Goal: Contribute content: Contribute content

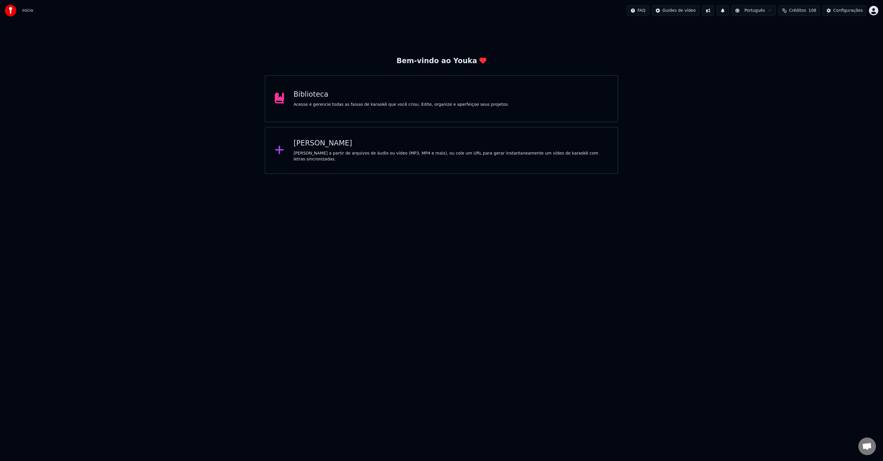
click at [461, 106] on div "Acesse e gerencie todas as faixas de karaokê que você criou. Edite, organize e …" at bounding box center [401, 105] width 215 height 6
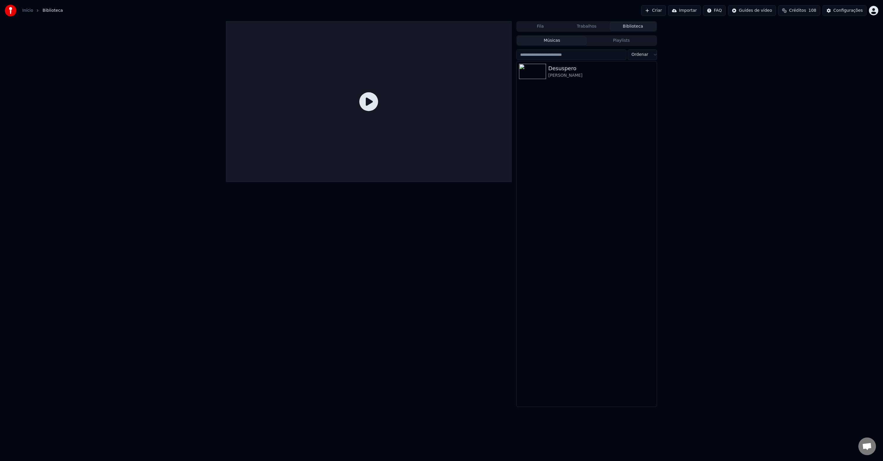
click at [366, 101] on icon at bounding box center [368, 101] width 19 height 19
click at [597, 69] on div "Desuspero" at bounding box center [598, 68] width 100 height 8
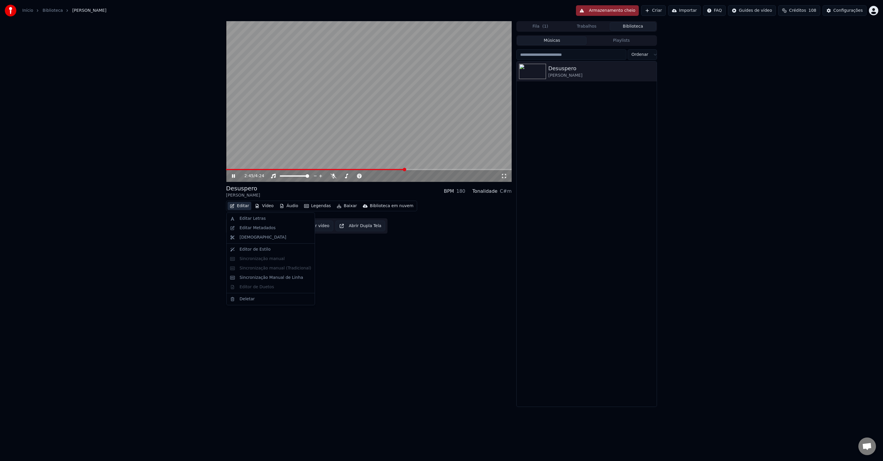
click at [242, 206] on button "Editar" at bounding box center [240, 206] width 24 height 8
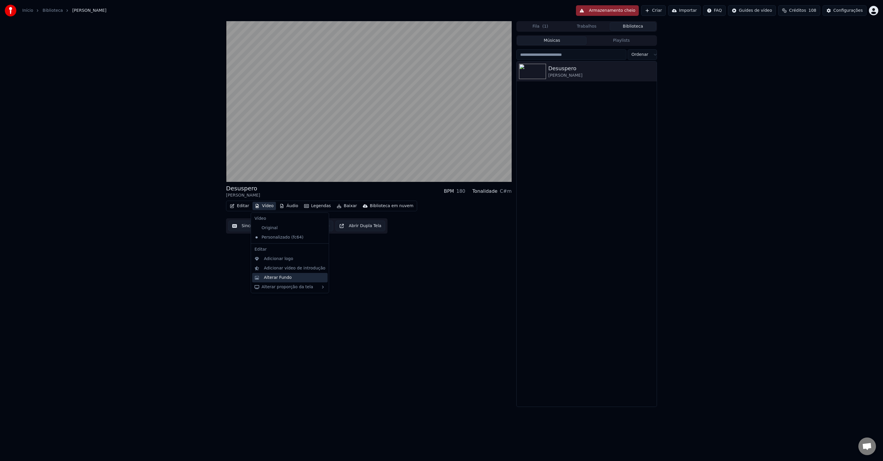
click at [296, 279] on div "Alterar Fundo" at bounding box center [294, 278] width 61 height 6
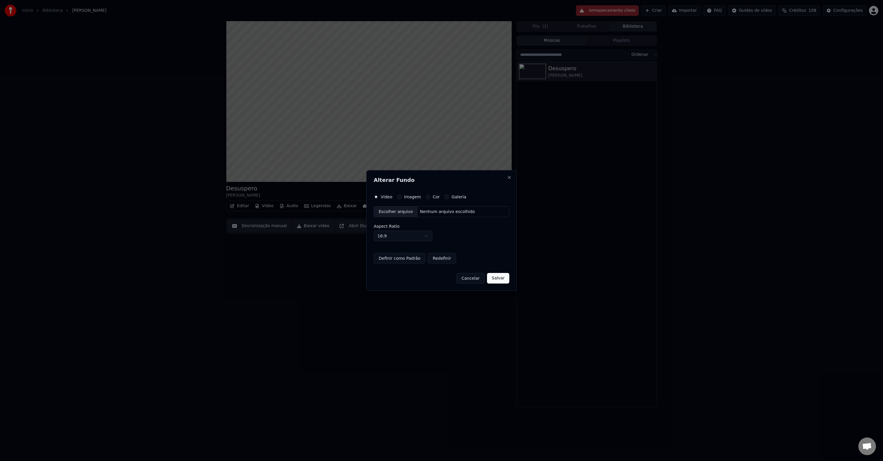
click at [395, 213] on div "Escolher arquivo" at bounding box center [396, 211] width 44 height 11
click at [420, 199] on div "Vídeo Imagem Cor Galeria Escolher arquivo Nenhum arquivo escolhido Aspect Ratio…" at bounding box center [442, 228] width 136 height 69
click at [417, 199] on label "Imagem" at bounding box center [412, 197] width 17 height 4
click at [402, 199] on button "Imagem" at bounding box center [399, 196] width 5 height 5
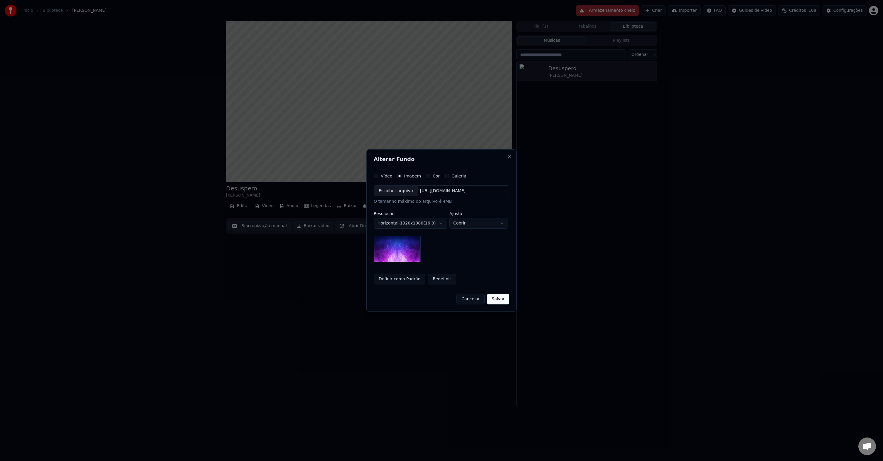
click at [396, 190] on div "Escolher arquivo" at bounding box center [396, 191] width 44 height 11
click at [407, 281] on button "Definir como Padrão" at bounding box center [396, 279] width 52 height 11
click at [503, 299] on button "Salvar" at bounding box center [502, 299] width 22 height 11
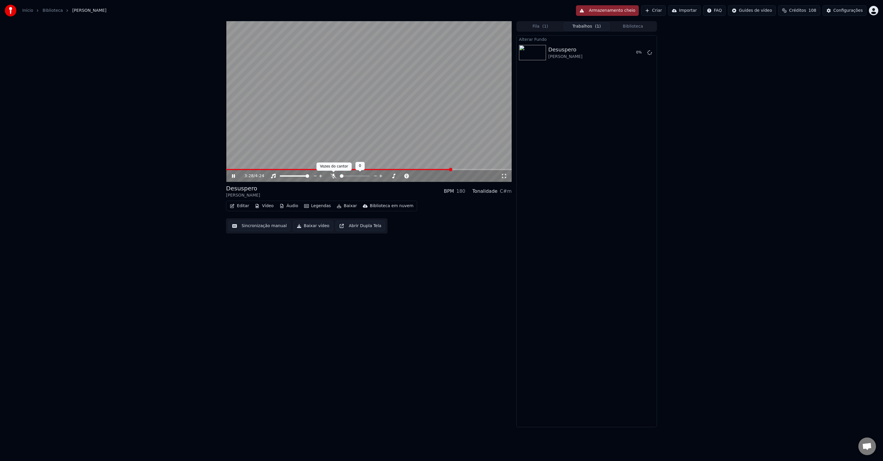
click at [332, 176] on icon at bounding box center [334, 176] width 6 height 5
click at [368, 178] on span at bounding box center [368, 176] width 4 height 4
click at [346, 177] on icon at bounding box center [346, 176] width 3 height 5
click at [610, 10] on button "Armazenamento cheio" at bounding box center [607, 10] width 63 height 11
click at [634, 50] on button "Tocar" at bounding box center [634, 52] width 21 height 11
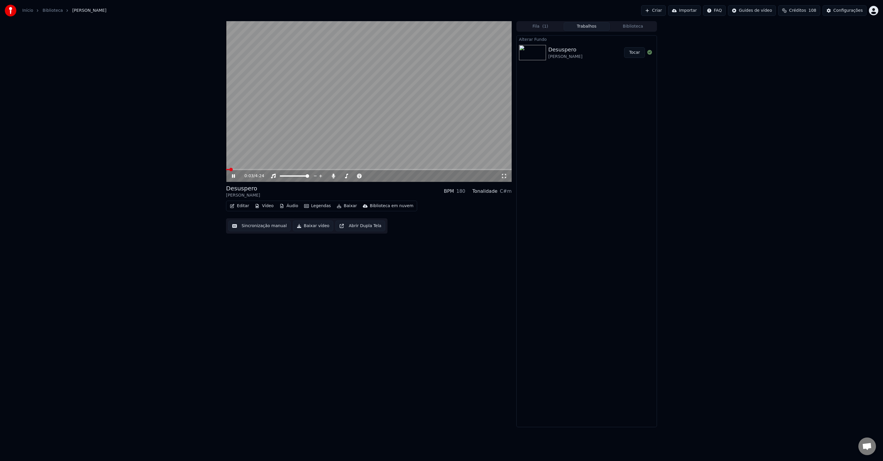
click at [503, 176] on icon at bounding box center [504, 176] width 6 height 5
click at [352, 117] on video at bounding box center [369, 101] width 286 height 161
click at [243, 206] on button "Editar" at bounding box center [240, 206] width 24 height 8
click at [259, 221] on div "Editar Letras" at bounding box center [253, 218] width 26 height 6
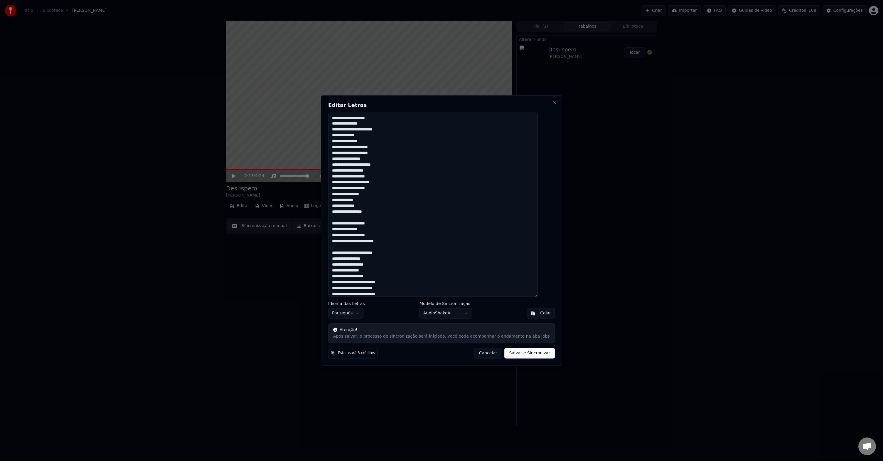
click at [343, 177] on textarea "**********" at bounding box center [433, 204] width 210 height 184
click at [343, 199] on textarea "**********" at bounding box center [433, 204] width 210 height 184
click at [351, 224] on textarea "**********" at bounding box center [433, 204] width 210 height 184
click at [343, 263] on textarea "**********" at bounding box center [433, 204] width 210 height 184
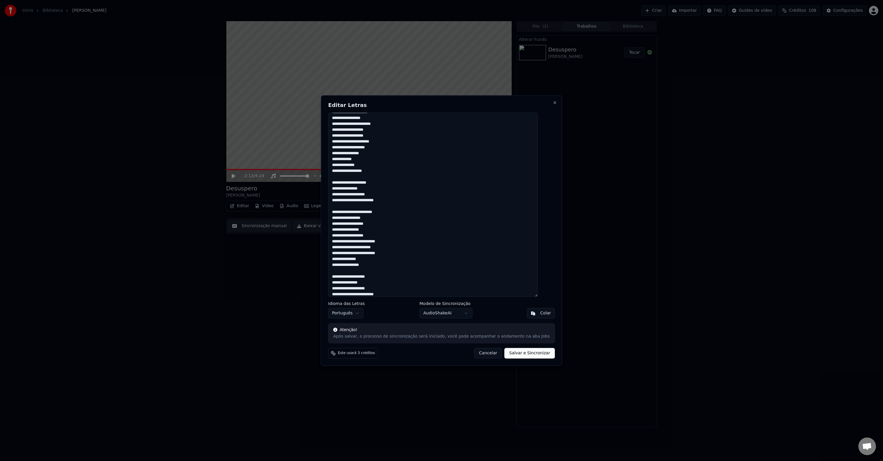
scroll to position [44, 0]
click at [350, 274] on textarea "**********" at bounding box center [433, 204] width 210 height 184
type textarea "**********"
click at [461, 313] on body "Início Biblioteca Desuspero • Gil Semedo Criar Importar FAQ Guides de vídeo Cré…" at bounding box center [441, 230] width 883 height 461
click at [490, 311] on body "Início Biblioteca Desuspero • Gil Semedo Criar Importar FAQ Guides de vídeo Cré…" at bounding box center [441, 230] width 883 height 461
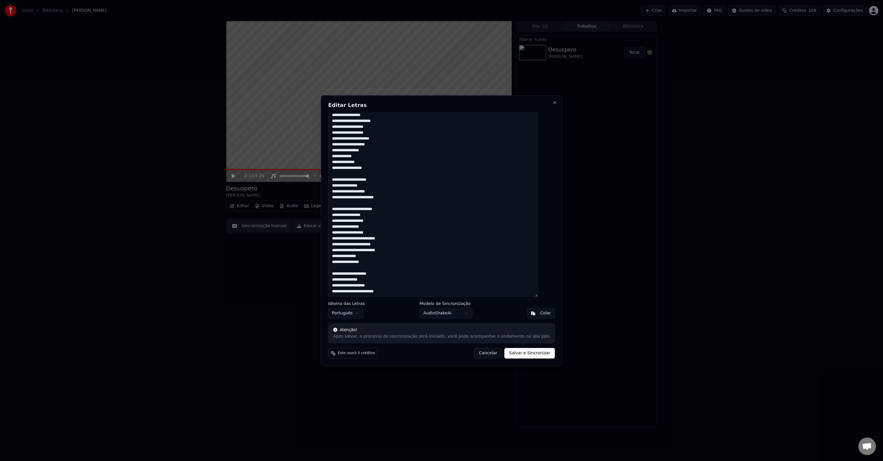
click at [522, 353] on button "Salvar e Sincronizar" at bounding box center [530, 353] width 50 height 11
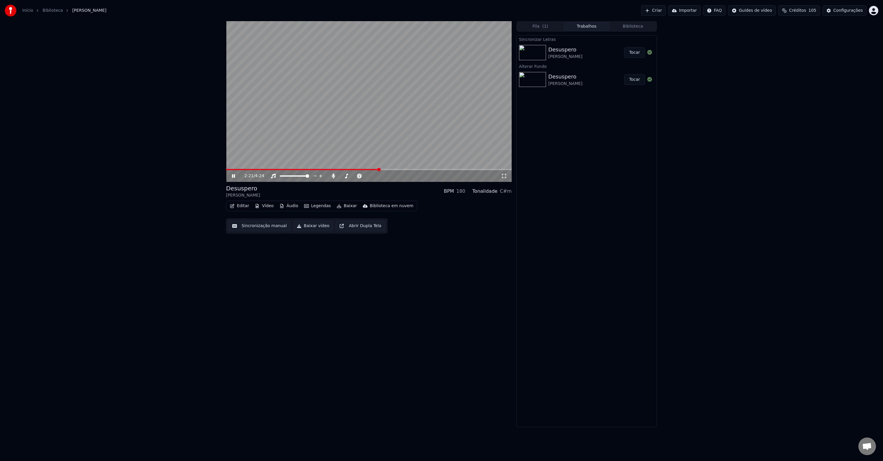
click at [371, 168] on video at bounding box center [369, 101] width 286 height 161
click at [366, 168] on video at bounding box center [369, 101] width 286 height 161
click at [638, 54] on button "Tocar" at bounding box center [634, 52] width 21 height 11
click at [375, 169] on span at bounding box center [369, 169] width 286 height 1
click at [368, 168] on video at bounding box center [369, 101] width 286 height 161
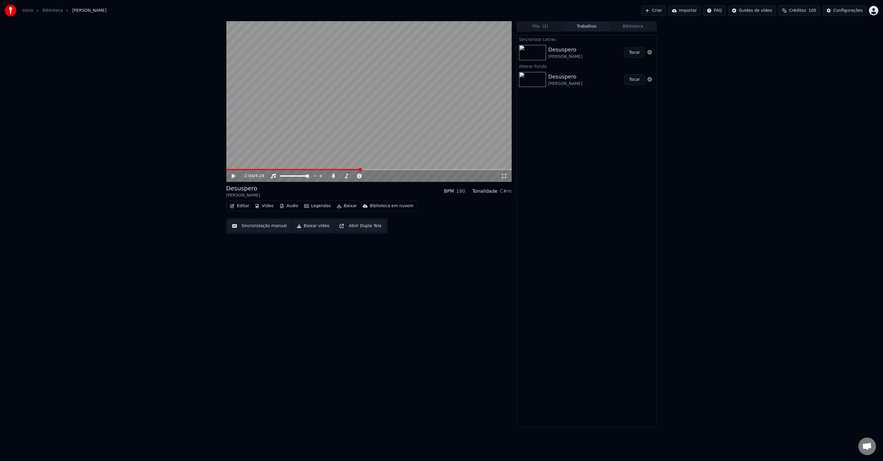
click at [360, 169] on span at bounding box center [293, 169] width 134 height 1
click at [235, 177] on icon at bounding box center [238, 176] width 14 height 5
click at [636, 79] on button "Tocar" at bounding box center [634, 79] width 21 height 11
click at [371, 169] on span at bounding box center [369, 169] width 286 height 1
click at [356, 169] on span at bounding box center [299, 169] width 147 height 1
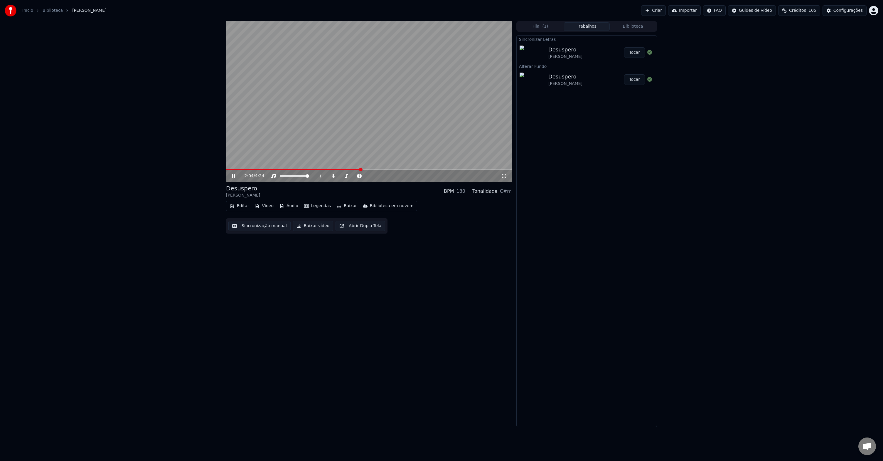
click at [583, 51] on div "Desuspero Gil Semedo" at bounding box center [586, 53] width 76 height 14
click at [633, 52] on button "Tocar" at bounding box center [634, 52] width 21 height 11
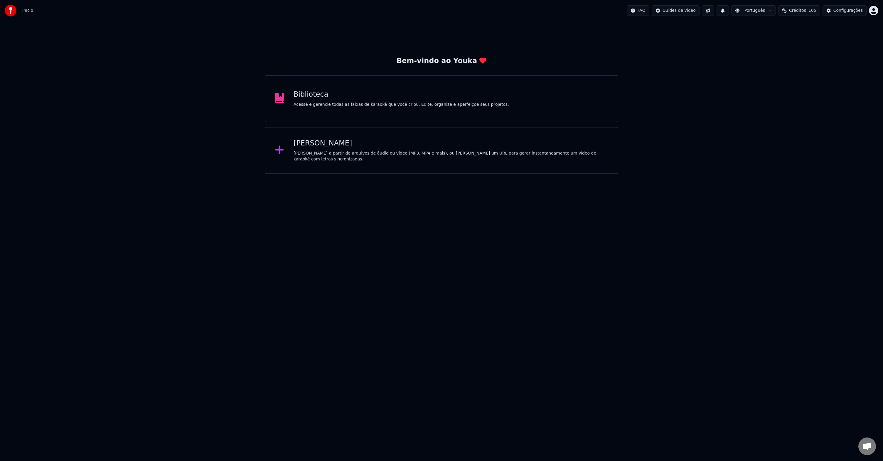
click at [405, 100] on div "Biblioteca Acesse e gerencie todas as faixas de karaokê que você criou. Edite, …" at bounding box center [401, 99] width 215 height 18
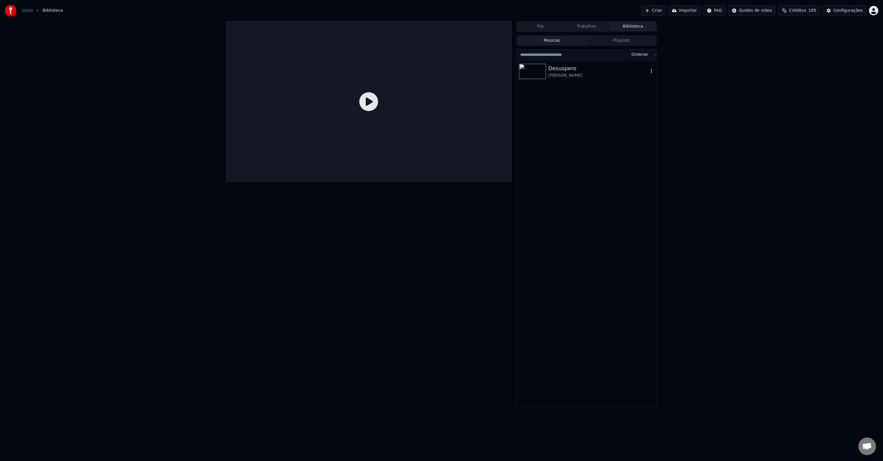
click at [614, 73] on div "[PERSON_NAME]" at bounding box center [598, 76] width 100 height 6
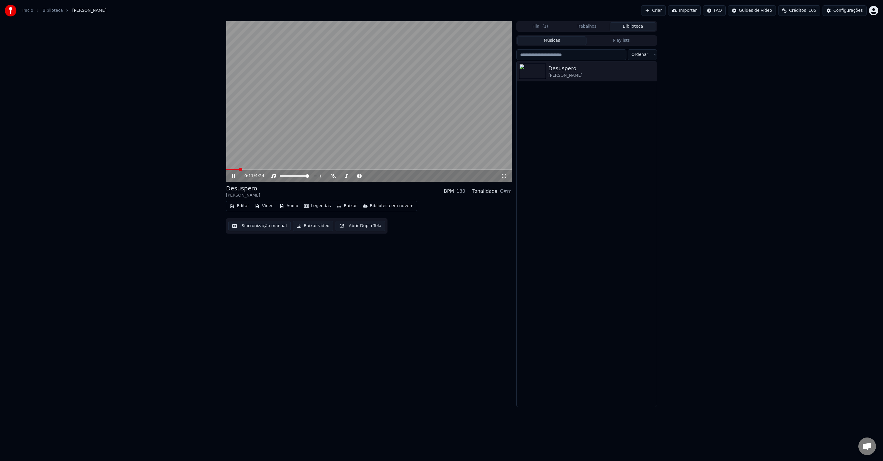
click at [246, 206] on button "Editar" at bounding box center [240, 206] width 24 height 8
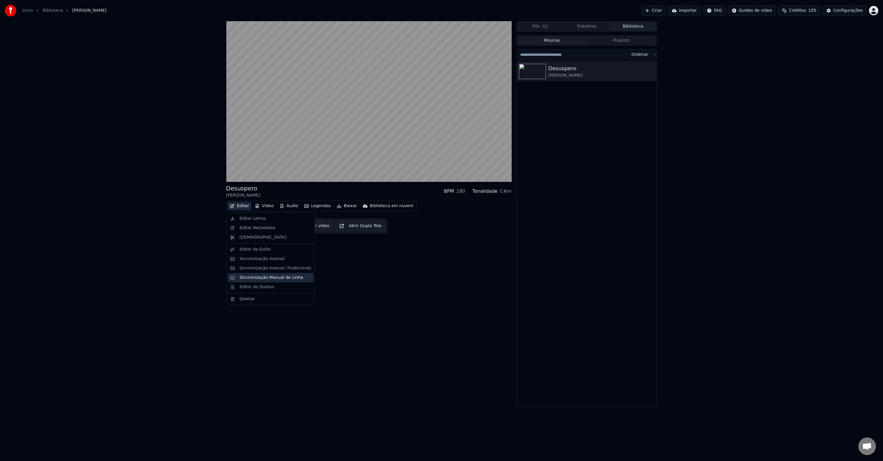
click at [265, 278] on div "Sincronização Manual de Linha" at bounding box center [272, 278] width 64 height 6
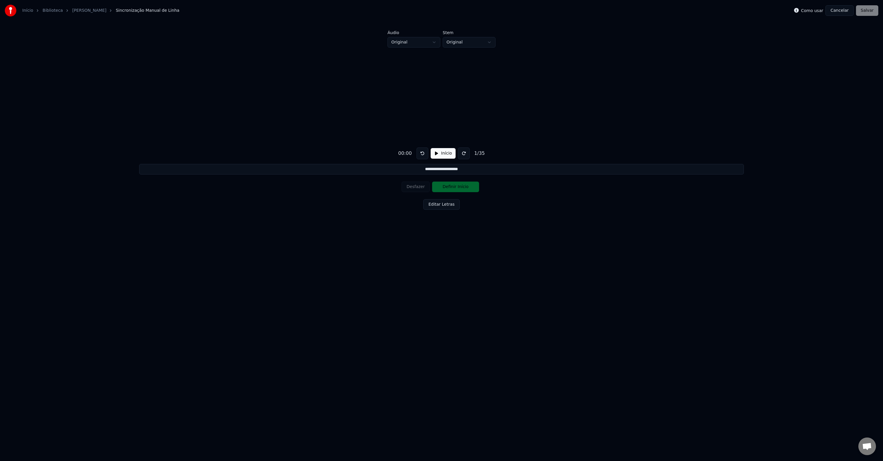
click at [443, 156] on button "Início" at bounding box center [443, 153] width 25 height 11
click at [461, 153] on button at bounding box center [465, 153] width 12 height 12
click at [463, 153] on button at bounding box center [465, 153] width 12 height 12
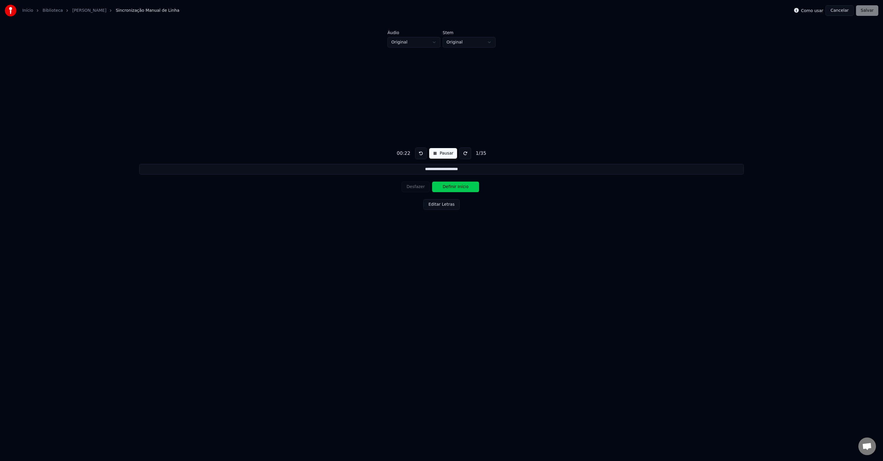
click at [463, 153] on button at bounding box center [465, 153] width 12 height 12
click at [449, 186] on button "Definir Início" at bounding box center [455, 186] width 47 height 11
click at [449, 186] on button "Definir Fim" at bounding box center [455, 186] width 47 height 11
click at [452, 187] on button "Definir Início" at bounding box center [455, 186] width 47 height 11
click at [459, 187] on button "Definir Fim" at bounding box center [455, 186] width 47 height 11
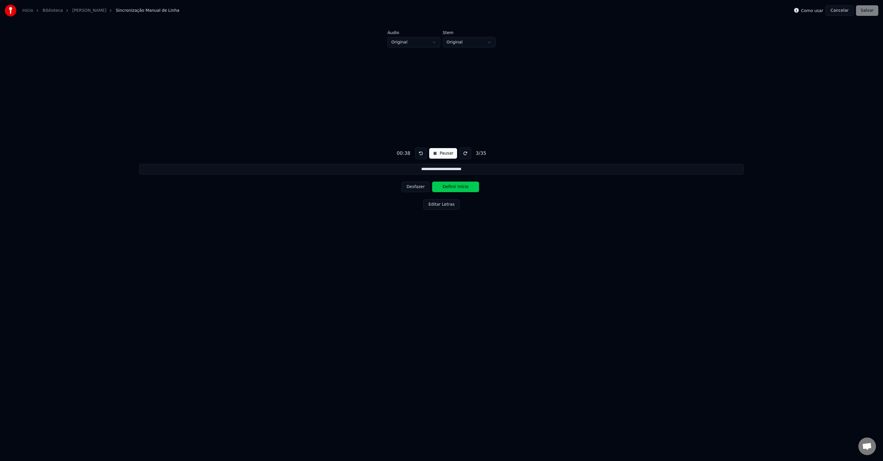
click at [459, 187] on button "Definir Início" at bounding box center [455, 186] width 47 height 11
click at [419, 152] on button at bounding box center [421, 153] width 12 height 12
click at [418, 184] on button "Desfazer" at bounding box center [416, 186] width 28 height 11
click at [415, 187] on button "Desfazer" at bounding box center [416, 186] width 28 height 11
click at [419, 186] on button "Desfazer" at bounding box center [416, 186] width 28 height 11
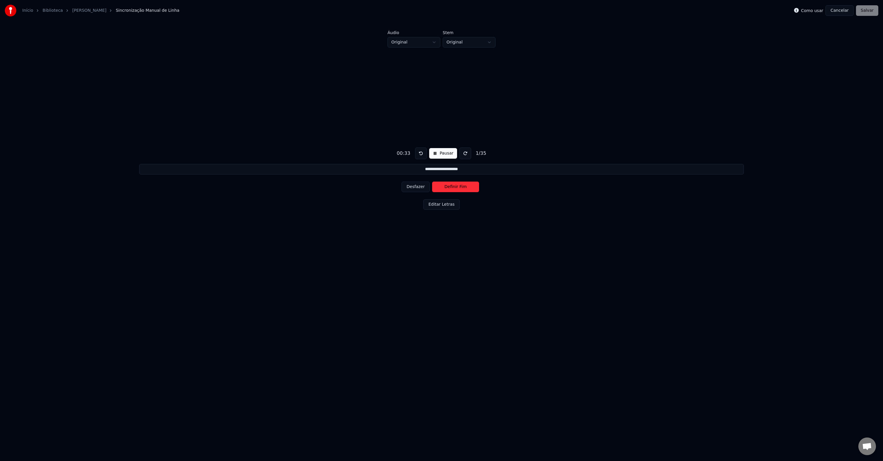
click at [456, 188] on button "Definir Fim" at bounding box center [455, 186] width 47 height 11
click at [454, 188] on button "Definir Início" at bounding box center [455, 186] width 47 height 11
click at [454, 188] on button "Definir Fim" at bounding box center [455, 186] width 47 height 11
click at [454, 188] on button "Definir Início" at bounding box center [455, 186] width 47 height 11
click at [454, 188] on button "Definir Fim" at bounding box center [455, 186] width 47 height 11
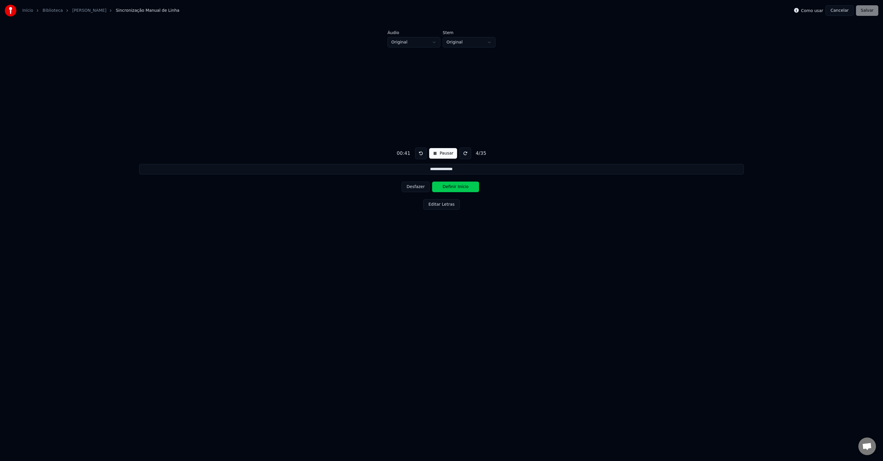
click at [454, 188] on button "Definir Início" at bounding box center [455, 186] width 47 height 11
click at [454, 188] on button "Definir Fim" at bounding box center [455, 186] width 47 height 11
click at [456, 188] on button "Definir Início" at bounding box center [455, 186] width 47 height 11
click at [458, 187] on button "Definir Fim" at bounding box center [455, 186] width 47 height 11
click at [457, 187] on button "Definir Início" at bounding box center [455, 186] width 47 height 11
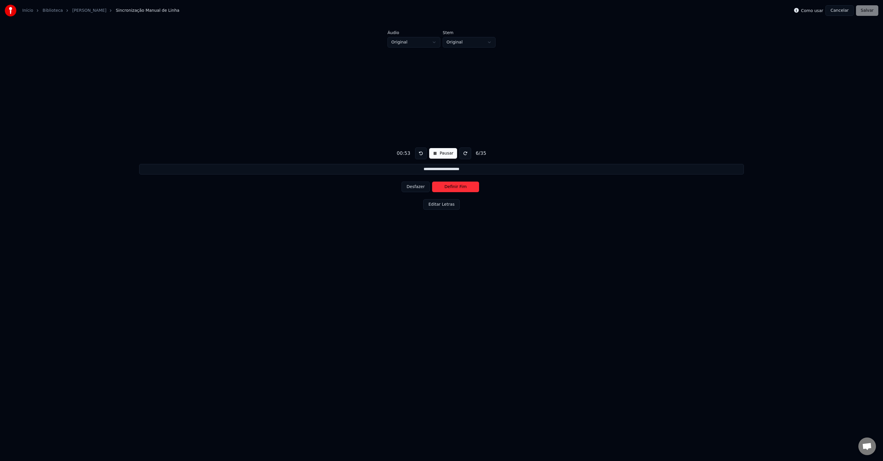
click at [457, 187] on button "Definir Fim" at bounding box center [455, 186] width 47 height 11
click at [457, 187] on button "Definir Início" at bounding box center [455, 186] width 47 height 11
click at [457, 187] on button "Definir Fim" at bounding box center [455, 186] width 47 height 11
click at [457, 187] on button "Definir Início" at bounding box center [455, 186] width 47 height 11
click at [457, 187] on button "Definir Fim" at bounding box center [455, 186] width 47 height 11
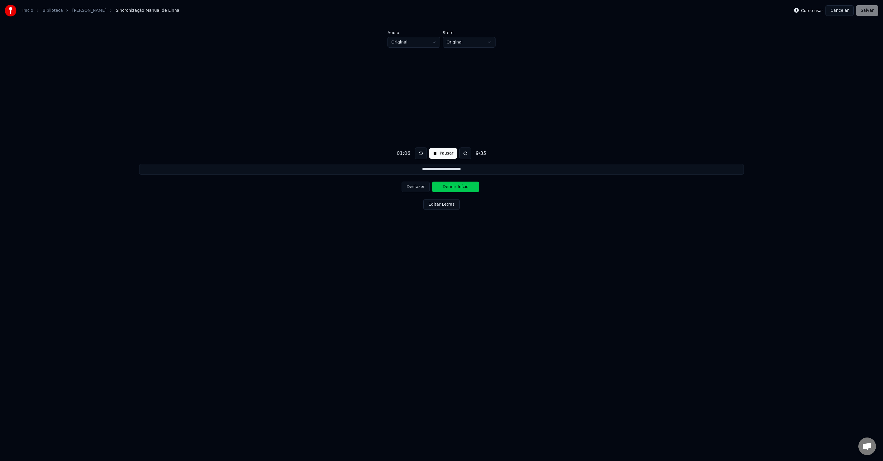
click at [457, 187] on button "Definir Início" at bounding box center [455, 186] width 47 height 11
click at [422, 188] on button "Desfazer" at bounding box center [416, 186] width 28 height 11
click at [446, 188] on button "Definir Fim" at bounding box center [455, 186] width 47 height 11
click at [451, 188] on button "Definir Início" at bounding box center [455, 186] width 47 height 11
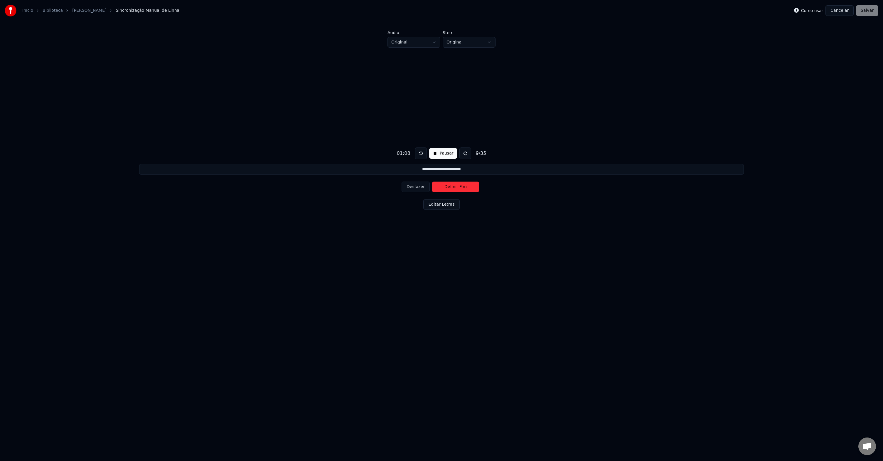
click at [422, 188] on button "Desfazer" at bounding box center [416, 186] width 28 height 11
click at [449, 188] on button "Definir Início" at bounding box center [455, 186] width 47 height 11
click at [455, 188] on button "Definir Fim" at bounding box center [455, 186] width 47 height 11
click at [455, 188] on button "Definir Início" at bounding box center [455, 186] width 47 height 11
click at [455, 188] on button "Definir Fim" at bounding box center [455, 186] width 47 height 11
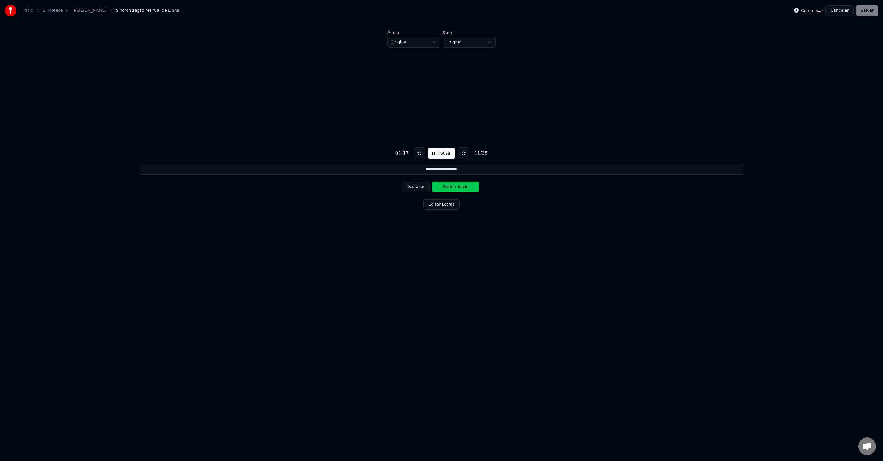
click at [455, 188] on button "Definir Início" at bounding box center [455, 186] width 47 height 11
click at [456, 187] on button "Definir Fim" at bounding box center [455, 186] width 47 height 11
click at [456, 187] on button "Definir Início" at bounding box center [455, 186] width 47 height 11
click at [456, 187] on button "Definir Fim" at bounding box center [455, 186] width 47 height 11
click at [456, 187] on button "Definir Início" at bounding box center [455, 186] width 47 height 11
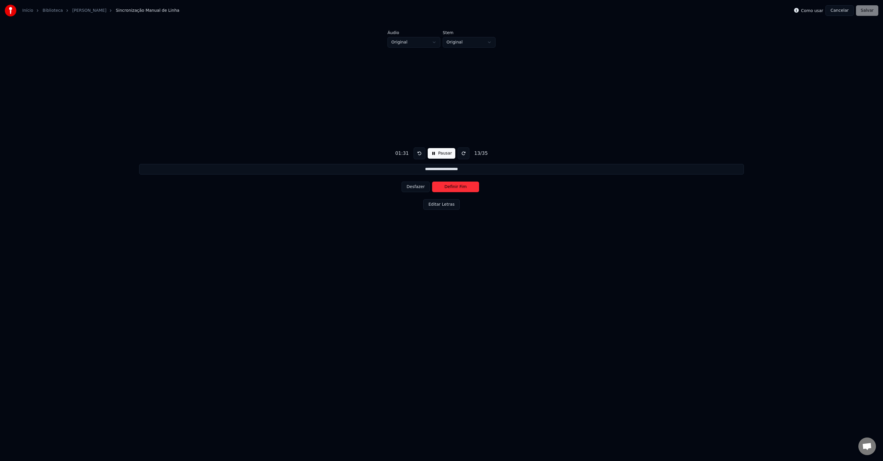
click at [456, 187] on button "Definir Fim" at bounding box center [455, 186] width 47 height 11
click at [456, 187] on button "Definir Início" at bounding box center [455, 186] width 47 height 11
click at [456, 187] on button "Definir Fim" at bounding box center [455, 186] width 47 height 11
click at [457, 187] on button "Definir Início" at bounding box center [455, 186] width 47 height 11
click at [457, 187] on button "Definir Fim" at bounding box center [455, 186] width 47 height 11
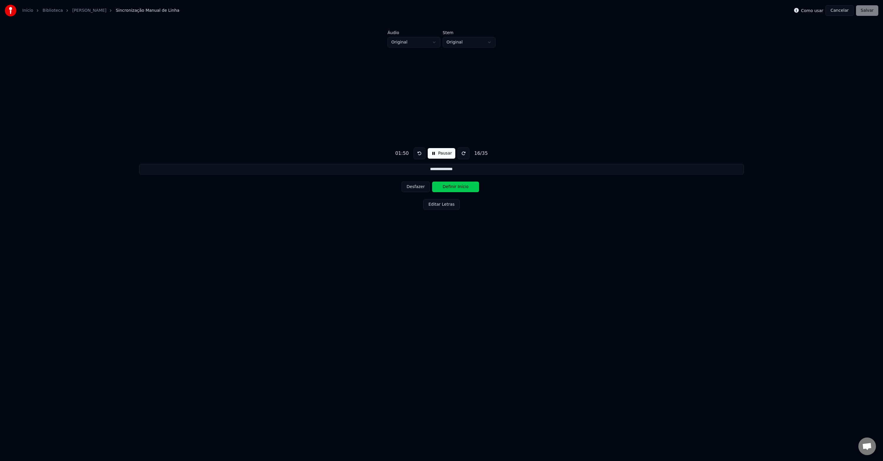
click at [458, 187] on button "Definir Início" at bounding box center [455, 186] width 47 height 11
click at [458, 187] on button "Definir Fim" at bounding box center [455, 186] width 47 height 11
click at [458, 187] on button "Definir Início" at bounding box center [455, 186] width 47 height 11
click at [417, 187] on button "Desfazer" at bounding box center [416, 186] width 28 height 11
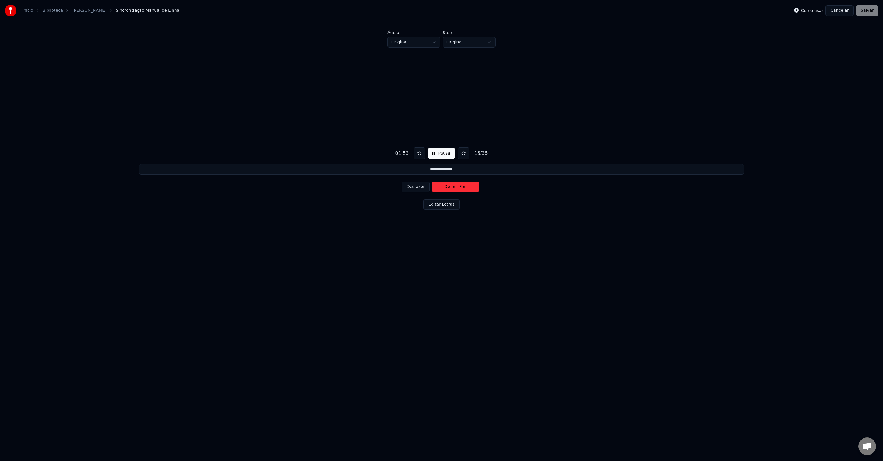
click at [449, 188] on button "Definir Fim" at bounding box center [455, 186] width 47 height 11
click at [449, 188] on button "Definir Início" at bounding box center [455, 186] width 47 height 11
click at [449, 188] on button "Definir Fim" at bounding box center [455, 186] width 47 height 11
click at [449, 188] on button "Definir Início" at bounding box center [455, 186] width 47 height 11
click at [449, 188] on button "Definir Fim" at bounding box center [455, 186] width 47 height 11
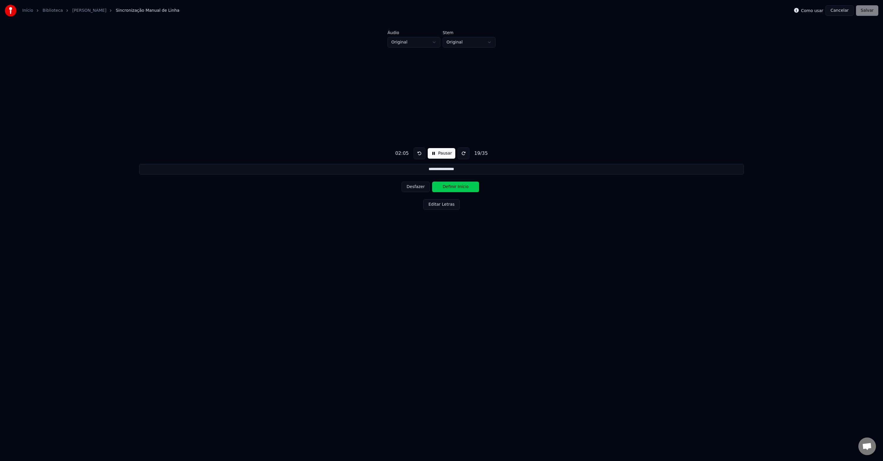
click at [449, 188] on button "Definir Início" at bounding box center [455, 186] width 47 height 11
click at [449, 188] on button "Definir Fim" at bounding box center [455, 186] width 47 height 11
click at [449, 188] on button "Definir Início" at bounding box center [455, 186] width 47 height 11
click at [449, 188] on button "Definir Fim" at bounding box center [455, 186] width 47 height 11
click at [449, 188] on button "Definir Início" at bounding box center [455, 186] width 47 height 11
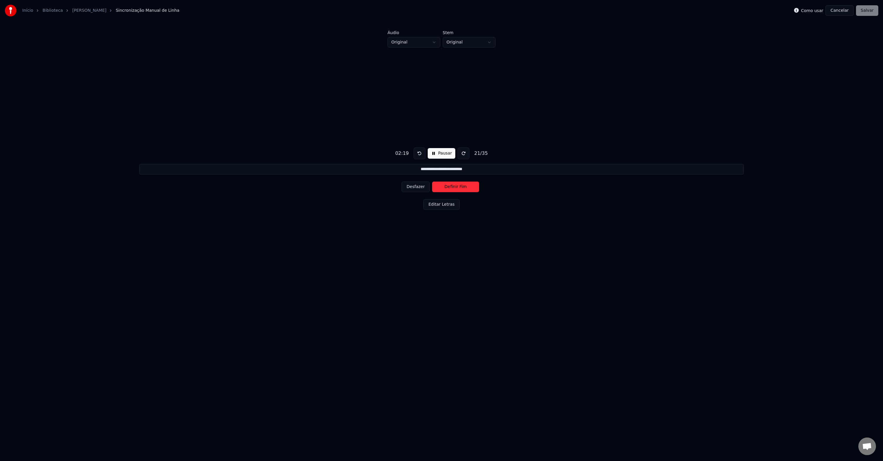
click at [449, 188] on button "Definir Fim" at bounding box center [455, 186] width 47 height 11
click at [460, 186] on button "Definir Início" at bounding box center [455, 186] width 47 height 11
click at [459, 186] on button "Definir Fim" at bounding box center [455, 186] width 47 height 11
click at [459, 186] on button "Definir Início" at bounding box center [455, 186] width 47 height 11
click at [459, 186] on button "Definir Fim" at bounding box center [455, 186] width 47 height 11
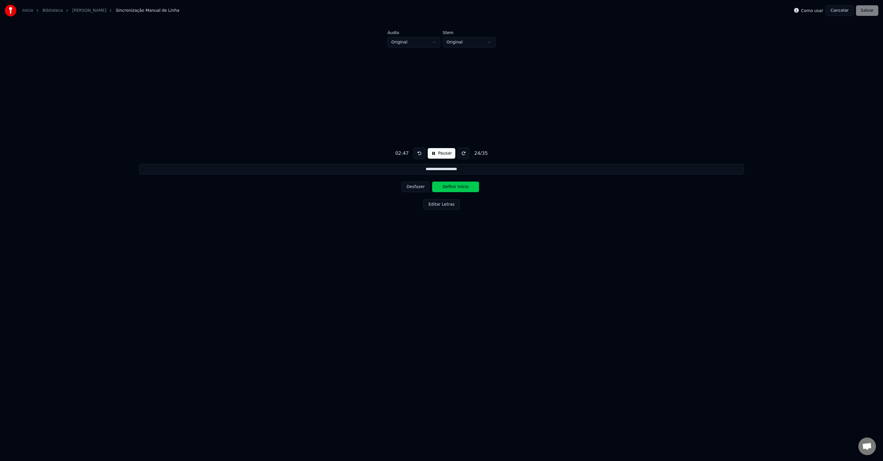
click at [459, 186] on button "Definir Início" at bounding box center [455, 186] width 47 height 11
click at [459, 186] on button "Definir Fim" at bounding box center [455, 186] width 47 height 11
click at [414, 187] on button "Desfazer" at bounding box center [416, 186] width 28 height 11
click at [457, 188] on button "Definir Fim" at bounding box center [455, 186] width 47 height 11
click at [457, 188] on button "Definir Início" at bounding box center [455, 186] width 47 height 11
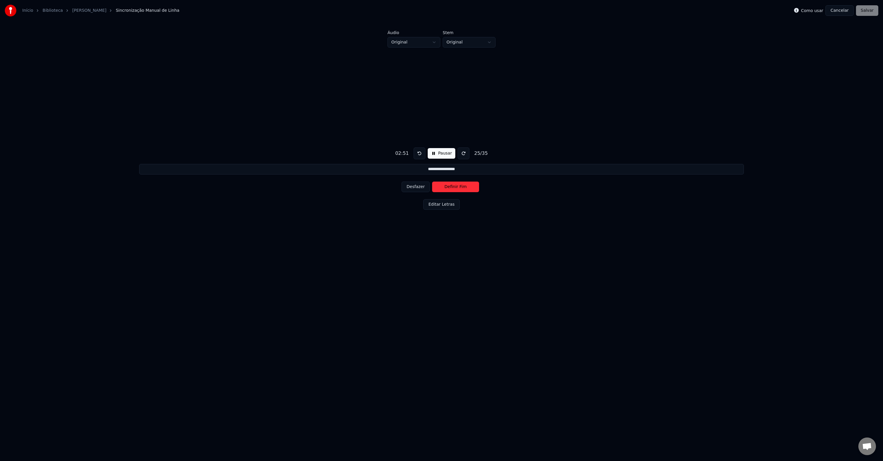
click at [457, 188] on button "Definir Fim" at bounding box center [455, 186] width 47 height 11
click at [457, 188] on button "Definir Início" at bounding box center [455, 186] width 47 height 11
click at [457, 188] on button "Definir Fim" at bounding box center [455, 186] width 47 height 11
click at [457, 188] on button "Definir Início" at bounding box center [455, 186] width 47 height 11
click at [457, 188] on button "Definir Fim" at bounding box center [455, 186] width 47 height 11
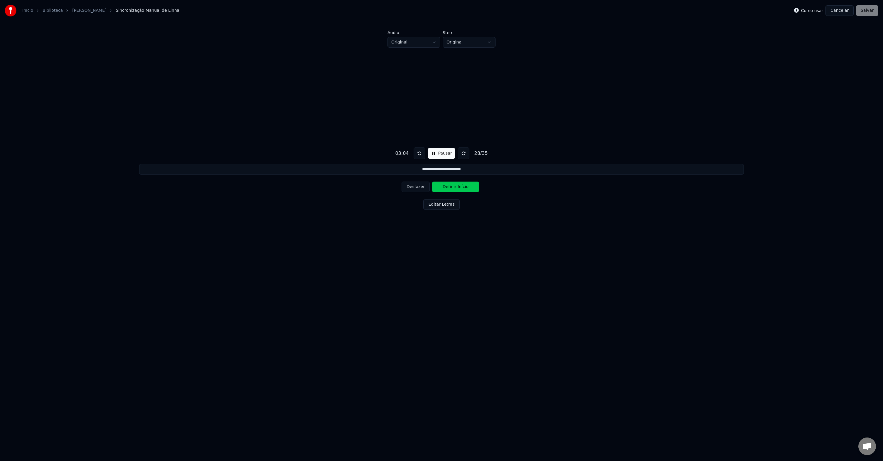
click at [457, 188] on button "Definir Início" at bounding box center [455, 186] width 47 height 11
click at [457, 188] on button "Definir Fim" at bounding box center [455, 186] width 47 height 11
click at [457, 188] on button "Definir Início" at bounding box center [455, 186] width 47 height 11
click at [457, 188] on button "Definir Fim" at bounding box center [455, 186] width 47 height 11
click at [456, 188] on button "Definir Início" at bounding box center [455, 186] width 47 height 11
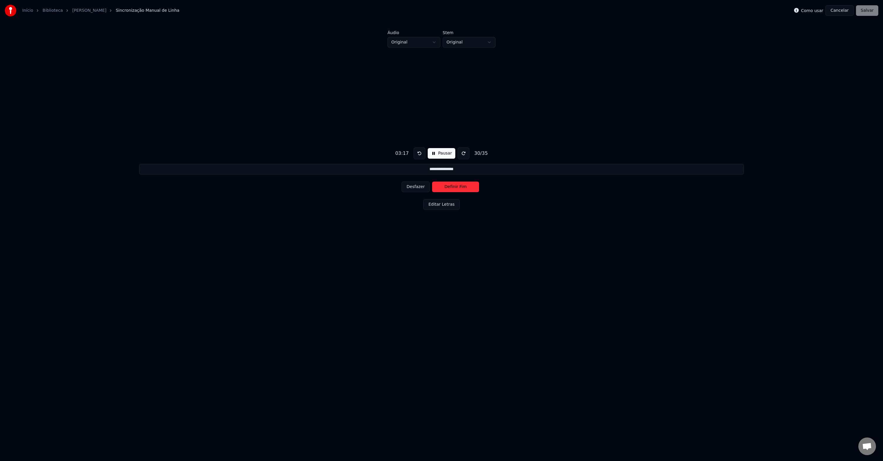
click at [456, 188] on button "Definir Fim" at bounding box center [455, 186] width 47 height 11
click at [417, 188] on button "Desfazer" at bounding box center [416, 186] width 28 height 11
click at [444, 188] on button "Definir Fim" at bounding box center [455, 186] width 47 height 11
click at [458, 188] on button "Definir Início" at bounding box center [455, 186] width 47 height 11
click at [456, 188] on button "Definir Fim" at bounding box center [455, 186] width 47 height 11
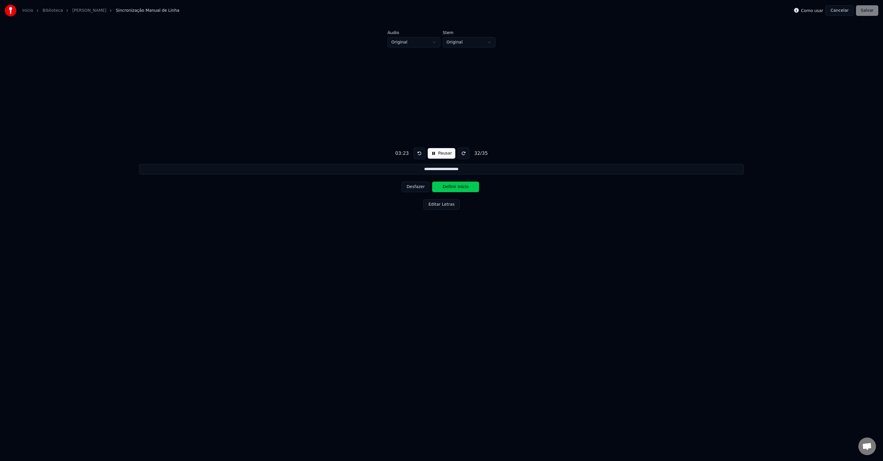
click at [456, 188] on button "Definir Início" at bounding box center [455, 186] width 47 height 11
click at [456, 188] on button "Definir Fim" at bounding box center [455, 186] width 47 height 11
click at [456, 188] on button "Definir Início" at bounding box center [455, 186] width 47 height 11
click at [440, 155] on button "Início" at bounding box center [441, 153] width 25 height 11
click at [420, 186] on button "Desfazer" at bounding box center [416, 186] width 28 height 11
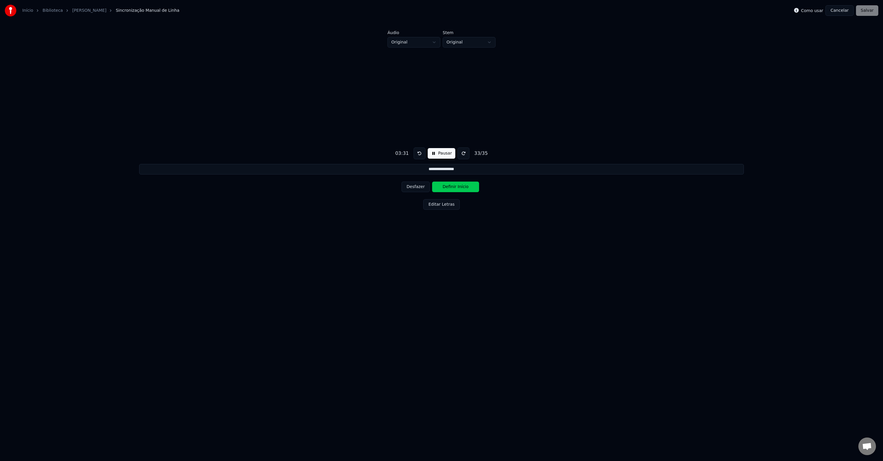
click at [445, 188] on button "Definir Início" at bounding box center [455, 186] width 47 height 11
click at [444, 188] on button "Definir Fim" at bounding box center [455, 186] width 47 height 11
click at [444, 188] on button "Definir Início" at bounding box center [455, 186] width 47 height 11
click at [444, 188] on button "Definir Fim" at bounding box center [455, 186] width 47 height 11
type input "**********"
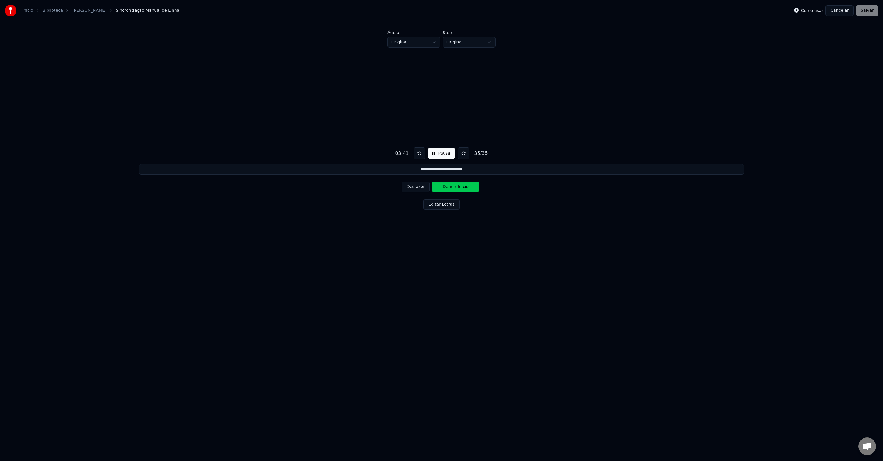
click at [444, 188] on button "Definir Início" at bounding box center [455, 186] width 47 height 11
click at [445, 188] on button "Definir Fim" at bounding box center [455, 186] width 47 height 11
click at [445, 188] on div "Desfazer Definir Início" at bounding box center [442, 186] width 80 height 15
click at [435, 205] on button "Editar Letras" at bounding box center [441, 204] width 36 height 11
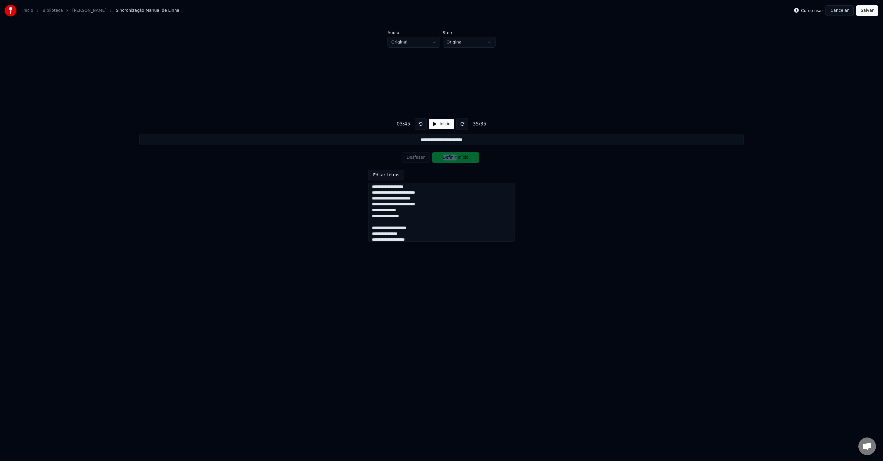
scroll to position [169, 0]
drag, startPoint x: 373, startPoint y: 218, endPoint x: 433, endPoint y: 241, distance: 64.8
click at [433, 241] on textarea "**********" at bounding box center [441, 212] width 147 height 59
click at [438, 237] on textarea "**********" at bounding box center [441, 212] width 147 height 59
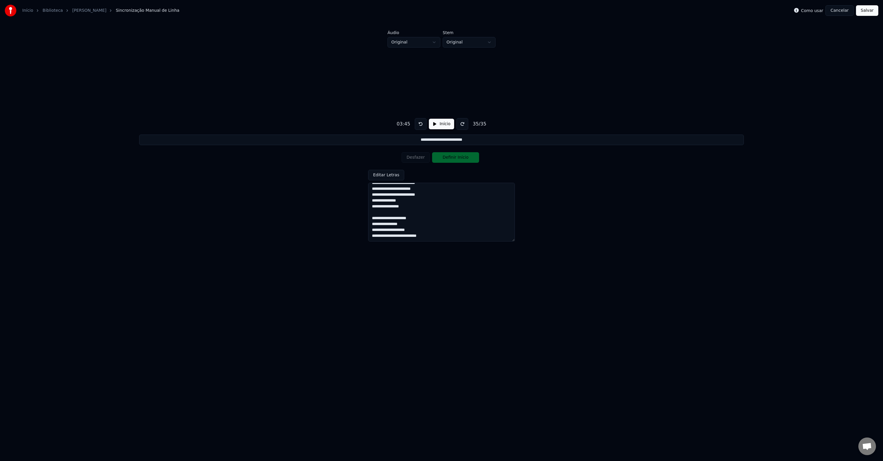
paste textarea "**********"
type textarea "**********"
click at [440, 124] on button "Início" at bounding box center [441, 124] width 25 height 11
click at [415, 157] on button "Desfazer" at bounding box center [416, 157] width 28 height 11
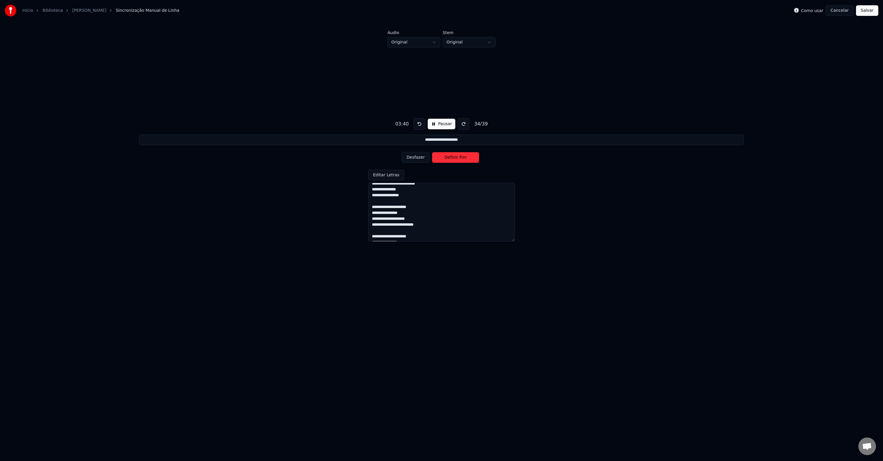
click at [458, 158] on button "Definir Fim" at bounding box center [455, 157] width 47 height 11
click at [458, 158] on button "Definir Início" at bounding box center [455, 157] width 47 height 11
click at [457, 158] on button "Definir Fim" at bounding box center [455, 157] width 47 height 11
click at [457, 158] on button "Definir Início" at bounding box center [455, 157] width 47 height 11
click at [415, 158] on button "Desfazer" at bounding box center [416, 157] width 28 height 11
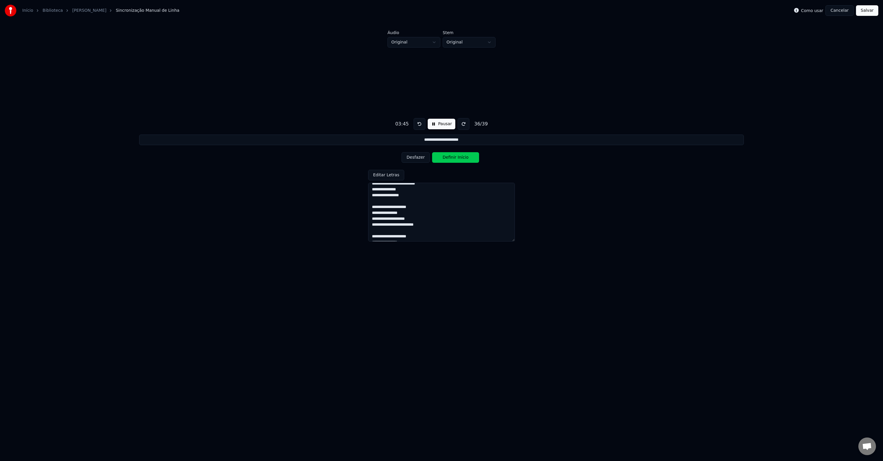
click at [420, 157] on button "Desfazer" at bounding box center [416, 157] width 28 height 11
click at [449, 158] on button "Definir Fim" at bounding box center [455, 157] width 47 height 11
click at [449, 158] on button "Definir Início" at bounding box center [455, 157] width 47 height 11
click at [449, 158] on button "Definir Fim" at bounding box center [455, 157] width 47 height 11
click at [449, 158] on button "Definir Início" at bounding box center [455, 157] width 47 height 11
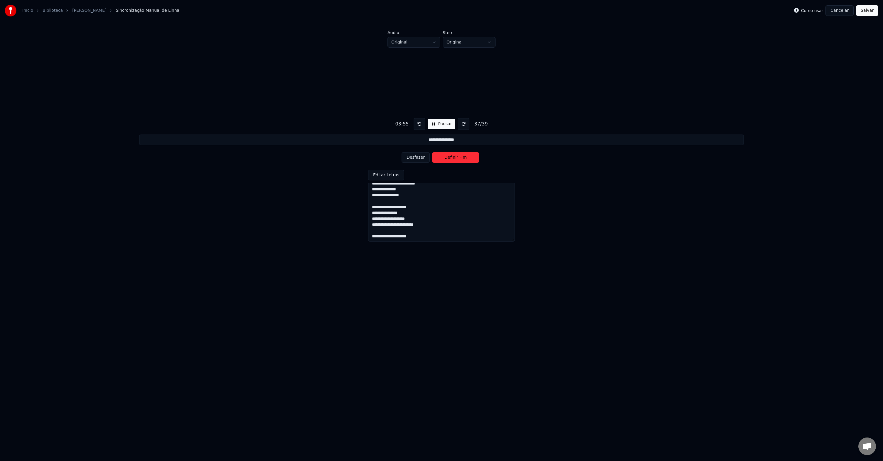
click at [449, 158] on button "Definir Fim" at bounding box center [455, 157] width 47 height 11
click at [449, 158] on button "Definir Início" at bounding box center [455, 157] width 47 height 11
click at [420, 158] on button "Desfazer" at bounding box center [416, 157] width 28 height 11
click at [453, 158] on button "Definir Fim" at bounding box center [455, 157] width 47 height 11
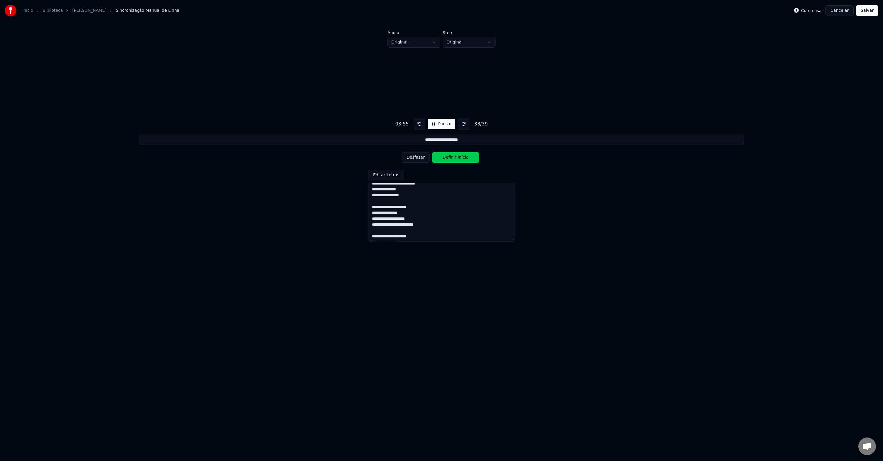
click at [453, 158] on button "Definir Início" at bounding box center [455, 157] width 47 height 11
click at [453, 158] on button "Definir Fim" at bounding box center [455, 157] width 47 height 11
type input "**********"
click at [453, 158] on button "Definir Início" at bounding box center [455, 157] width 47 height 11
click at [451, 159] on button "Definir Fim" at bounding box center [455, 157] width 47 height 11
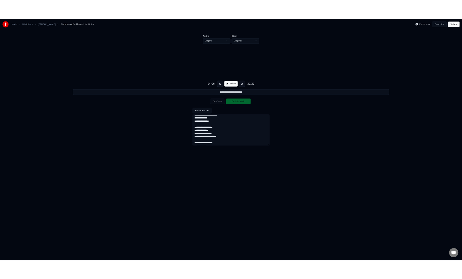
scroll to position [199, 0]
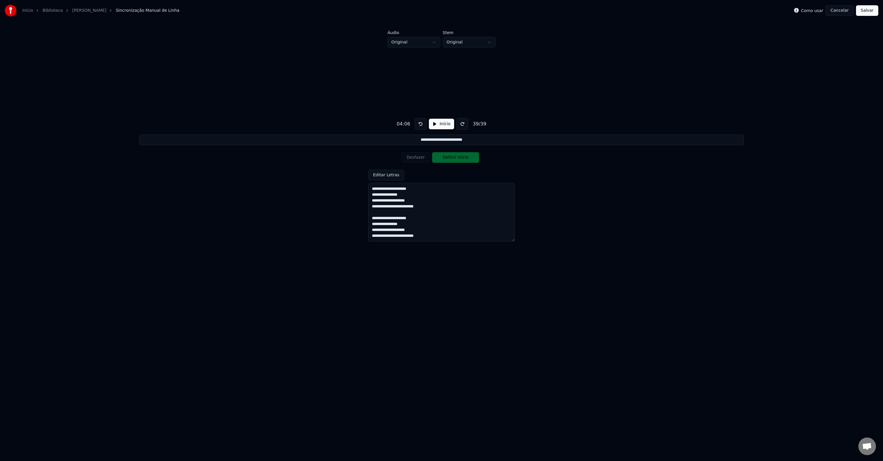
click at [866, 11] on button "Salvar" at bounding box center [867, 10] width 22 height 11
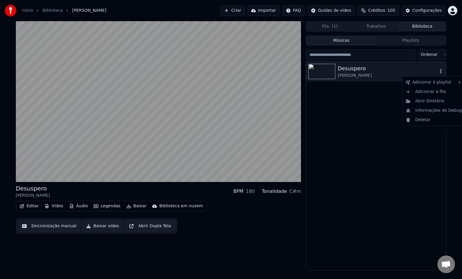
click at [440, 70] on icon "button" at bounding box center [441, 71] width 6 height 5
click at [433, 103] on div "Abrir Diretório" at bounding box center [434, 100] width 61 height 9
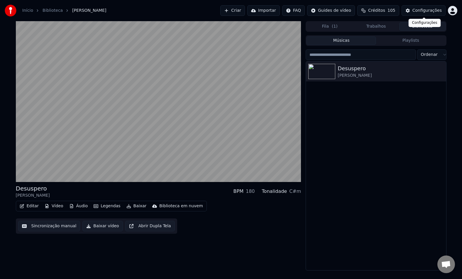
click at [437, 12] on div "Configurações" at bounding box center [427, 11] width 29 height 6
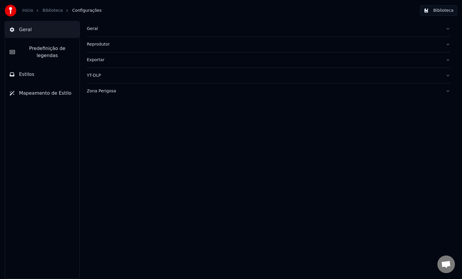
click at [28, 12] on link "Início" at bounding box center [27, 11] width 11 height 6
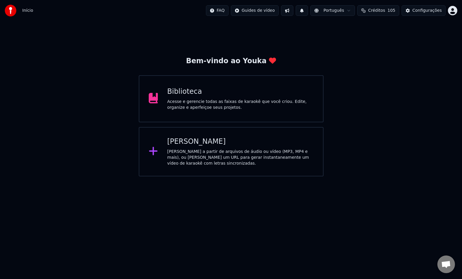
click at [207, 99] on div "Acesse e gerencie todas as faixas de karaokê que você criou. Edite, organize e …" at bounding box center [240, 105] width 147 height 12
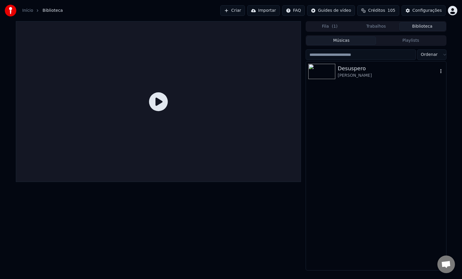
click at [372, 74] on div "Gil Semedo" at bounding box center [388, 76] width 100 height 6
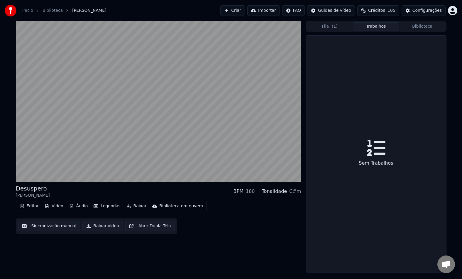
click at [371, 27] on button "Trabalhos" at bounding box center [376, 26] width 46 height 9
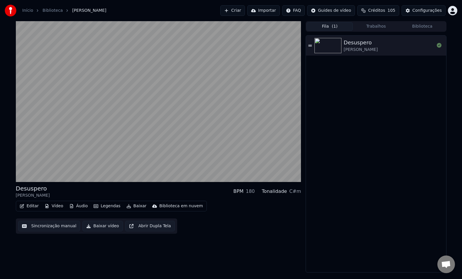
click at [330, 27] on button "Fila ( 1 )" at bounding box center [330, 26] width 46 height 9
click at [311, 45] on icon at bounding box center [311, 45] width 4 height 1
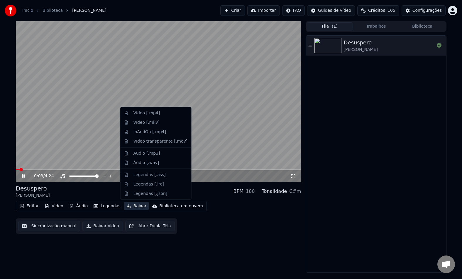
click at [134, 206] on button "Baixar" at bounding box center [136, 206] width 25 height 8
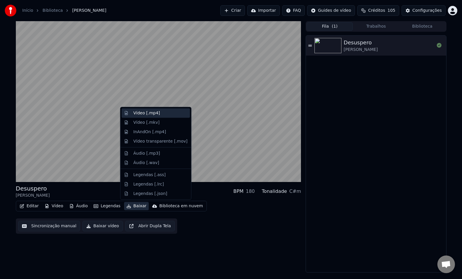
click at [155, 113] on div "Vídeo [.mp4]" at bounding box center [147, 113] width 27 height 6
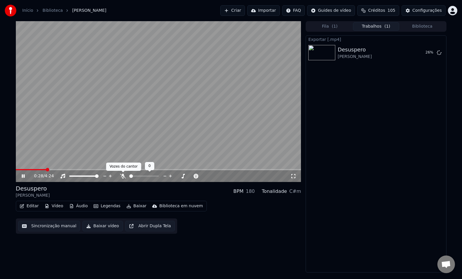
click at [123, 178] on icon at bounding box center [123, 176] width 6 height 5
click at [439, 52] on icon at bounding box center [439, 52] width 5 height 5
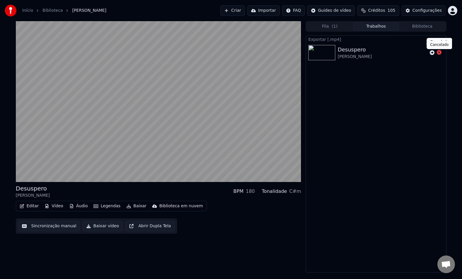
click at [439, 53] on icon at bounding box center [439, 52] width 5 height 5
click at [439, 54] on icon at bounding box center [439, 52] width 5 height 5
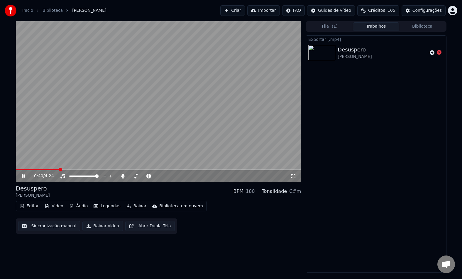
click at [133, 206] on button "Baixar" at bounding box center [136, 206] width 25 height 8
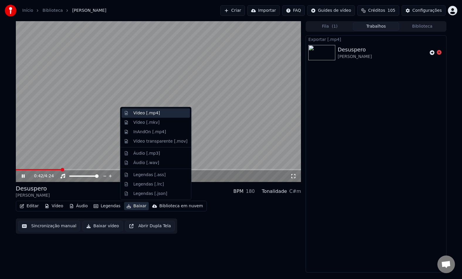
click at [150, 115] on div "Vídeo [.mp4]" at bounding box center [147, 113] width 27 height 6
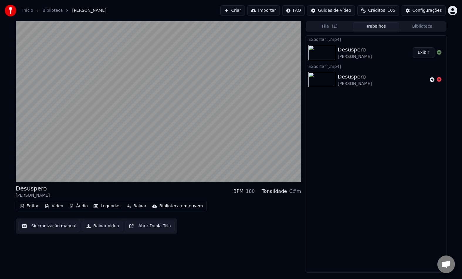
click at [428, 52] on button "Exibir" at bounding box center [424, 52] width 22 height 11
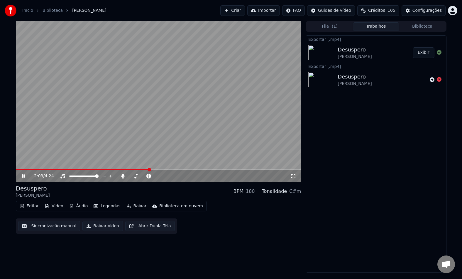
click at [23, 174] on icon at bounding box center [28, 176] width 14 height 5
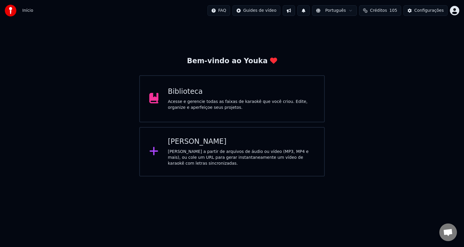
click at [196, 149] on div "[PERSON_NAME] a partir de arquivos de áudio ou vídeo (MP3, MP4 e mais), ou cole…" at bounding box center [241, 158] width 147 height 18
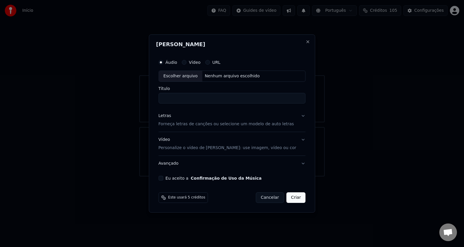
click at [184, 77] on div "Escolher arquivo" at bounding box center [181, 76] width 44 height 11
type input "**********"
click at [171, 125] on p "Forneça letras de canções ou selecione um modelo de auto letras" at bounding box center [225, 124] width 135 height 6
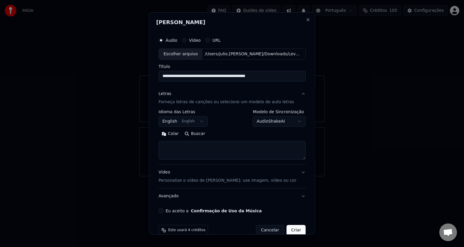
click at [181, 123] on body "**********" at bounding box center [232, 88] width 464 height 176
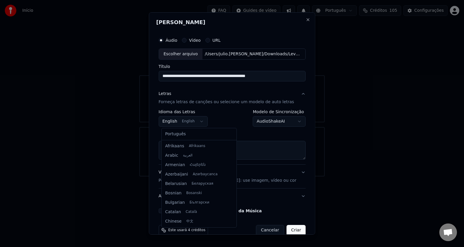
scroll to position [47, 0]
select select "**"
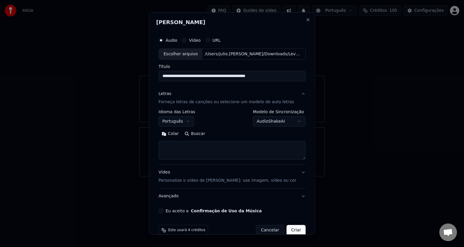
click at [279, 122] on body "**********" at bounding box center [232, 88] width 464 height 176
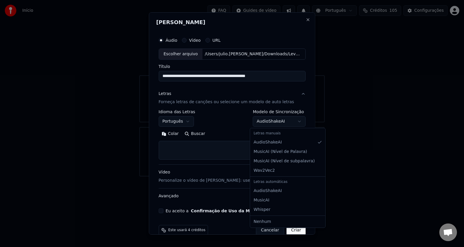
click at [279, 122] on body "**********" at bounding box center [232, 88] width 464 height 176
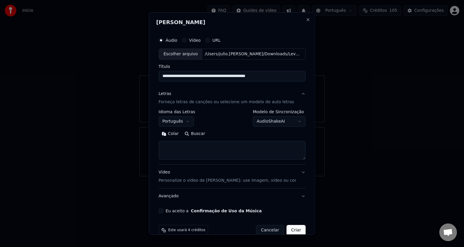
click at [194, 133] on button "Buscar" at bounding box center [194, 133] width 26 height 9
click at [183, 145] on textarea at bounding box center [231, 150] width 147 height 19
paste textarea "**********"
type textarea "**********"
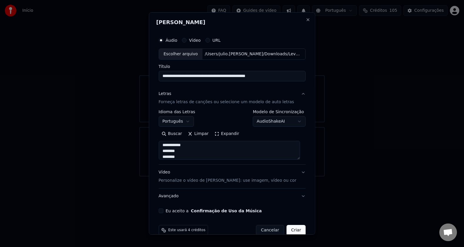
click at [176, 196] on button "Avançado" at bounding box center [231, 195] width 147 height 15
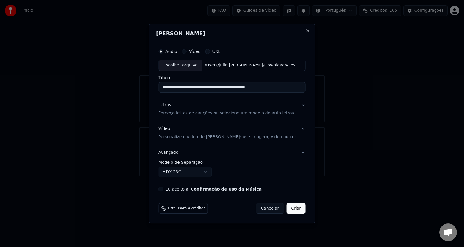
click at [300, 129] on button "Vídeo Personalize o vídeo de karaokê: use imagem, vídeo ou cor" at bounding box center [231, 132] width 147 height 23
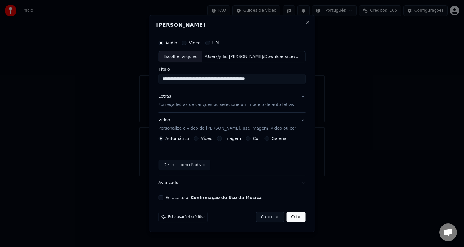
click at [233, 138] on label "Imagem" at bounding box center [232, 138] width 17 height 4
click at [222, 138] on button "Imagem" at bounding box center [219, 138] width 5 height 5
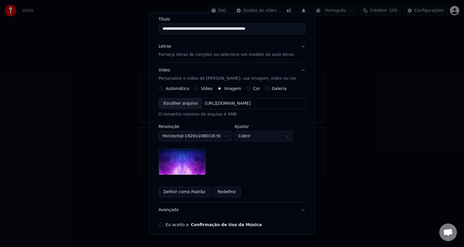
scroll to position [72, 0]
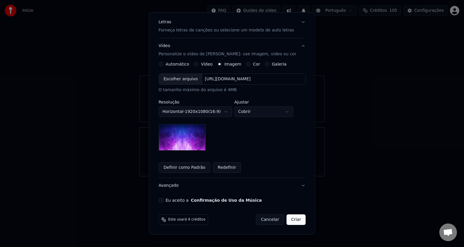
click at [223, 167] on button "Redefinir" at bounding box center [226, 167] width 28 height 11
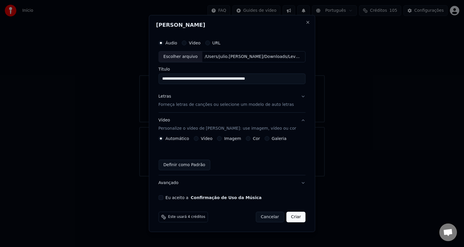
click at [225, 139] on div "Imagem" at bounding box center [229, 138] width 24 height 5
click at [221, 138] on button "Imagem" at bounding box center [219, 138] width 5 height 5
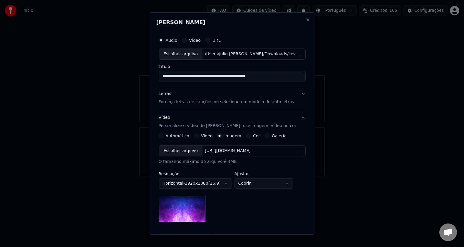
click at [228, 150] on div "[URL][DOMAIN_NAME]" at bounding box center [227, 151] width 50 height 6
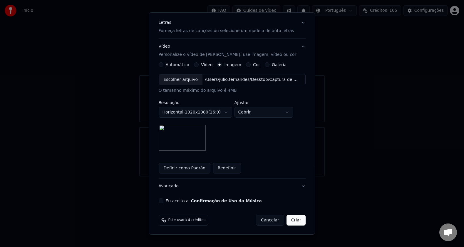
scroll to position [72, 0]
click at [192, 168] on button "Definir como Padrão" at bounding box center [184, 167] width 52 height 11
click at [296, 221] on button "Criar" at bounding box center [295, 219] width 19 height 11
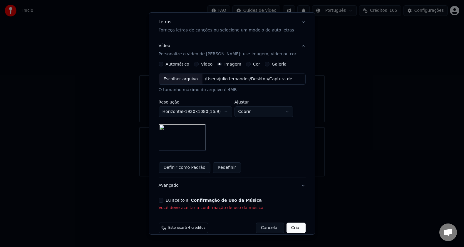
click at [166, 200] on div "Eu aceito a Confirmação de Uso da Música" at bounding box center [231, 200] width 147 height 5
click at [163, 199] on button "Eu aceito a Confirmação de Uso da Música" at bounding box center [160, 200] width 5 height 5
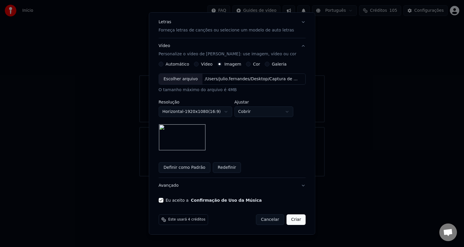
click at [297, 222] on button "Criar" at bounding box center [295, 219] width 19 height 11
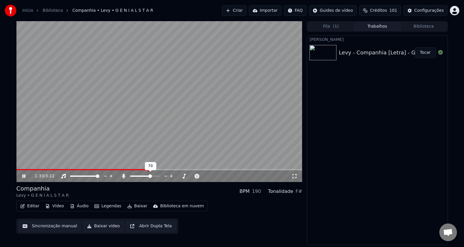
click at [150, 176] on span at bounding box center [150, 176] width 4 height 4
click at [159, 177] on span at bounding box center [158, 176] width 4 height 4
click at [130, 175] on span at bounding box center [132, 176] width 4 height 4
click at [139, 176] on span at bounding box center [139, 176] width 4 height 4
click at [141, 176] on span at bounding box center [142, 176] width 4 height 4
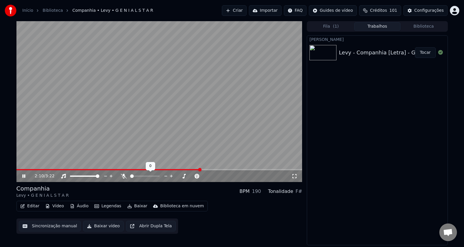
click at [130, 176] on span at bounding box center [132, 176] width 4 height 4
click at [36, 205] on button "Editar" at bounding box center [30, 206] width 24 height 8
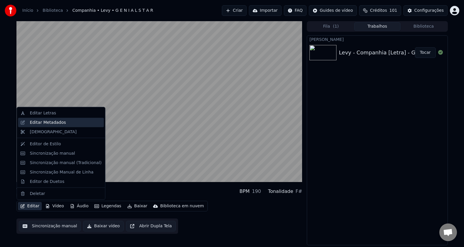
click at [39, 125] on div "Editar Metadados" at bounding box center [48, 122] width 36 height 6
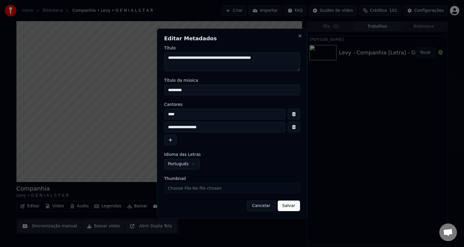
click at [217, 58] on textarea "**********" at bounding box center [232, 61] width 136 height 19
drag, startPoint x: 203, startPoint y: 59, endPoint x: 293, endPoint y: 63, distance: 90.3
click at [293, 63] on textarea "**********" at bounding box center [232, 61] width 136 height 19
type textarea "**********"
click at [294, 128] on button "button" at bounding box center [293, 127] width 12 height 11
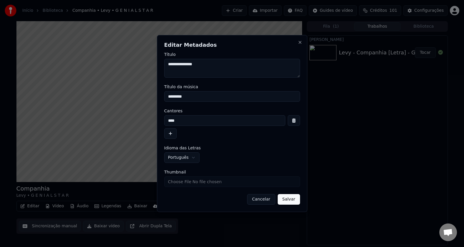
click at [210, 65] on textarea "**********" at bounding box center [232, 68] width 136 height 19
drag, startPoint x: 181, startPoint y: 65, endPoint x: 166, endPoint y: 64, distance: 15.0
click at [166, 64] on textarea "**********" at bounding box center [232, 68] width 136 height 19
click at [289, 201] on button "Salvar" at bounding box center [288, 199] width 22 height 11
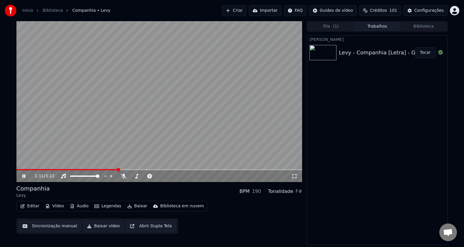
click at [22, 176] on icon at bounding box center [23, 176] width 3 height 4
click at [24, 176] on icon at bounding box center [24, 176] width 4 height 4
click at [136, 206] on button "Baixar" at bounding box center [137, 206] width 25 height 8
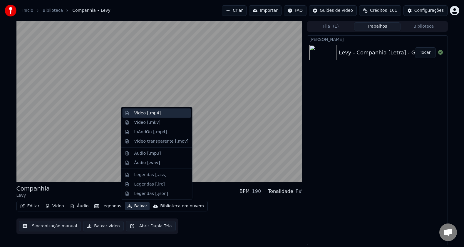
click at [161, 114] on div "Vídeo [.mp4]" at bounding box center [161, 113] width 54 height 6
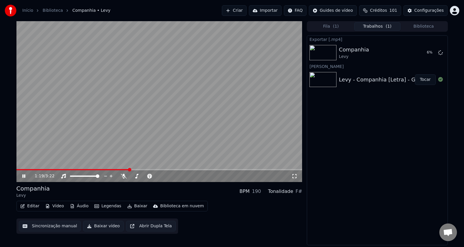
click at [24, 177] on icon at bounding box center [23, 176] width 3 height 4
